Goal: Communication & Community: Participate in discussion

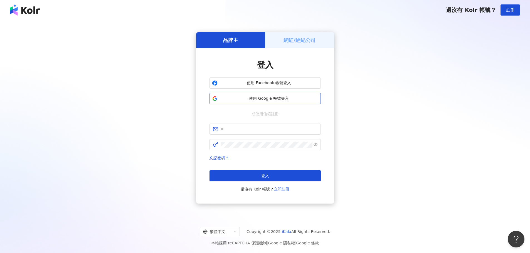
click at [218, 94] on button "使用 Google 帳號登入" at bounding box center [264, 98] width 111 height 11
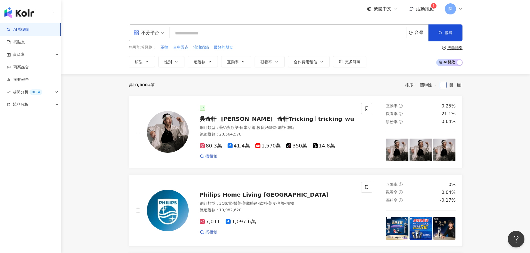
click at [425, 7] on span "活動訊息" at bounding box center [425, 8] width 18 height 5
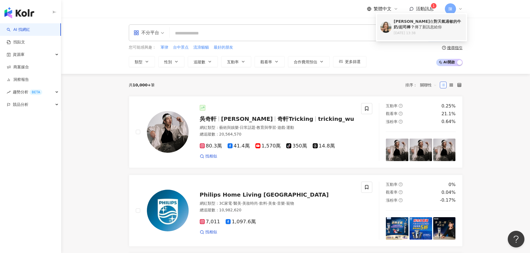
click at [425, 23] on b "對天氣過敏的牛奶/起司棒？" at bounding box center [427, 24] width 67 height 10
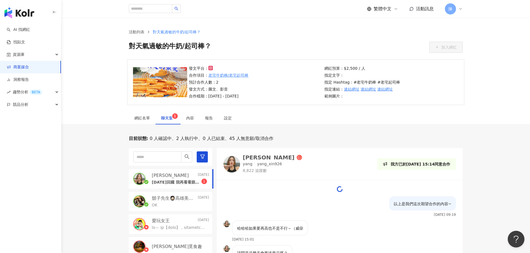
click at [184, 184] on p "[DATE]回國 我再看看跟您說" at bounding box center [177, 183] width 50 height 6
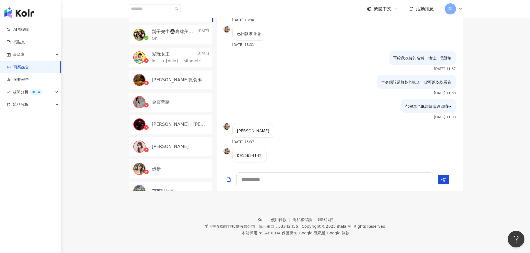
scroll to position [514, 0]
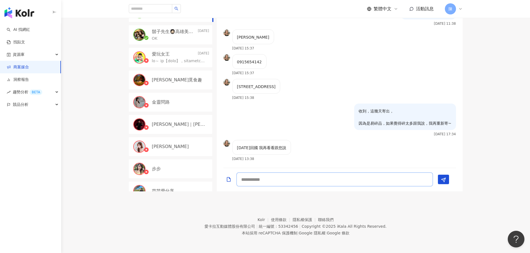
click at [281, 178] on textarea at bounding box center [334, 180] width 196 height 14
type textarea "**"
